Goal: Information Seeking & Learning: Learn about a topic

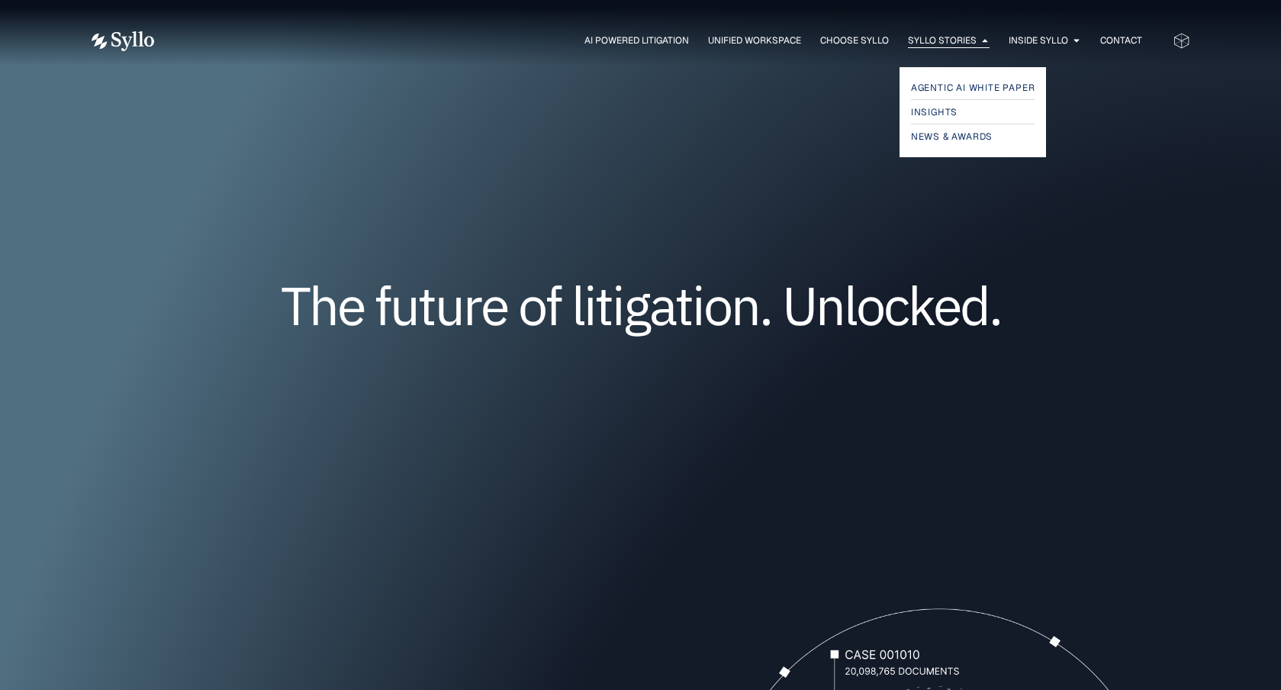
click at [945, 39] on span "Syllo Stories" at bounding box center [942, 41] width 69 height 14
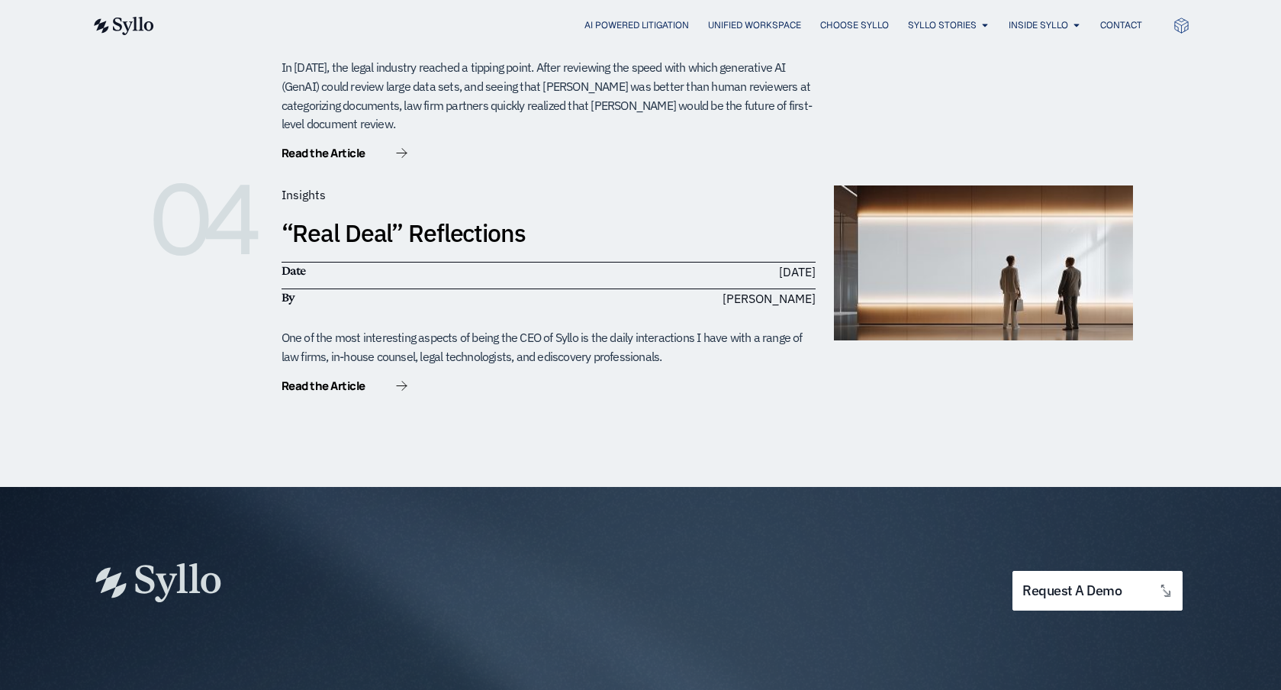
scroll to position [1145, 0]
